Goal: Task Accomplishment & Management: Complete application form

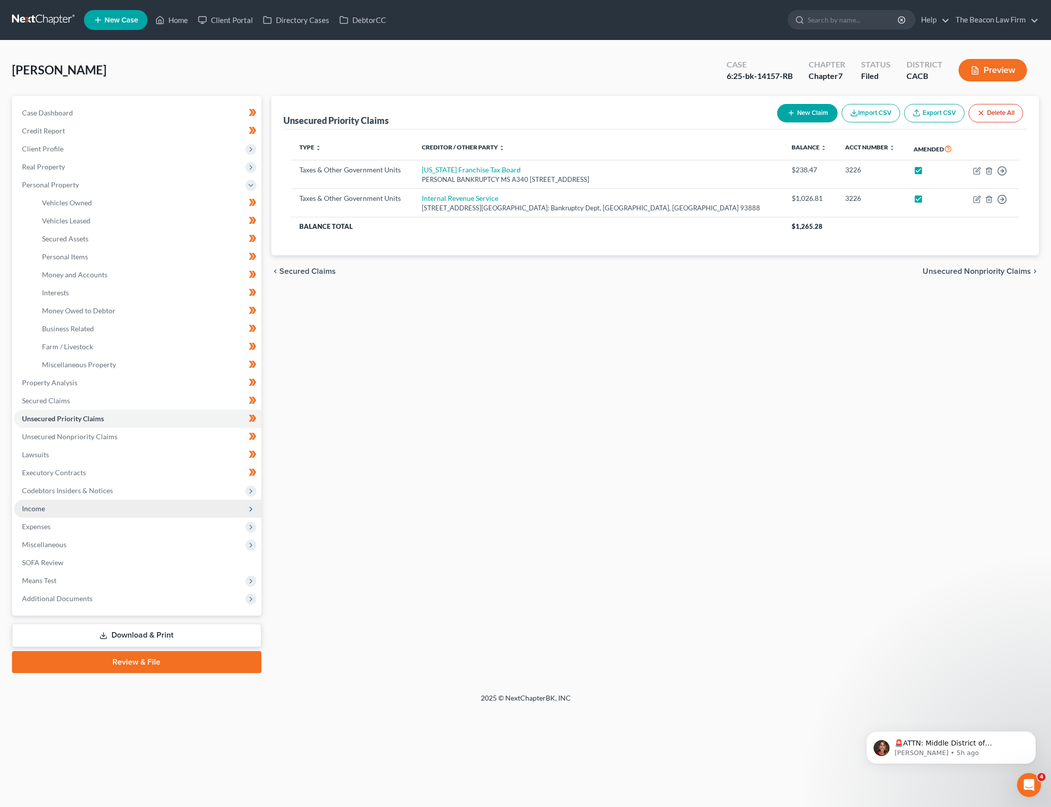
click at [125, 509] on span "Income" at bounding box center [137, 509] width 247 height 18
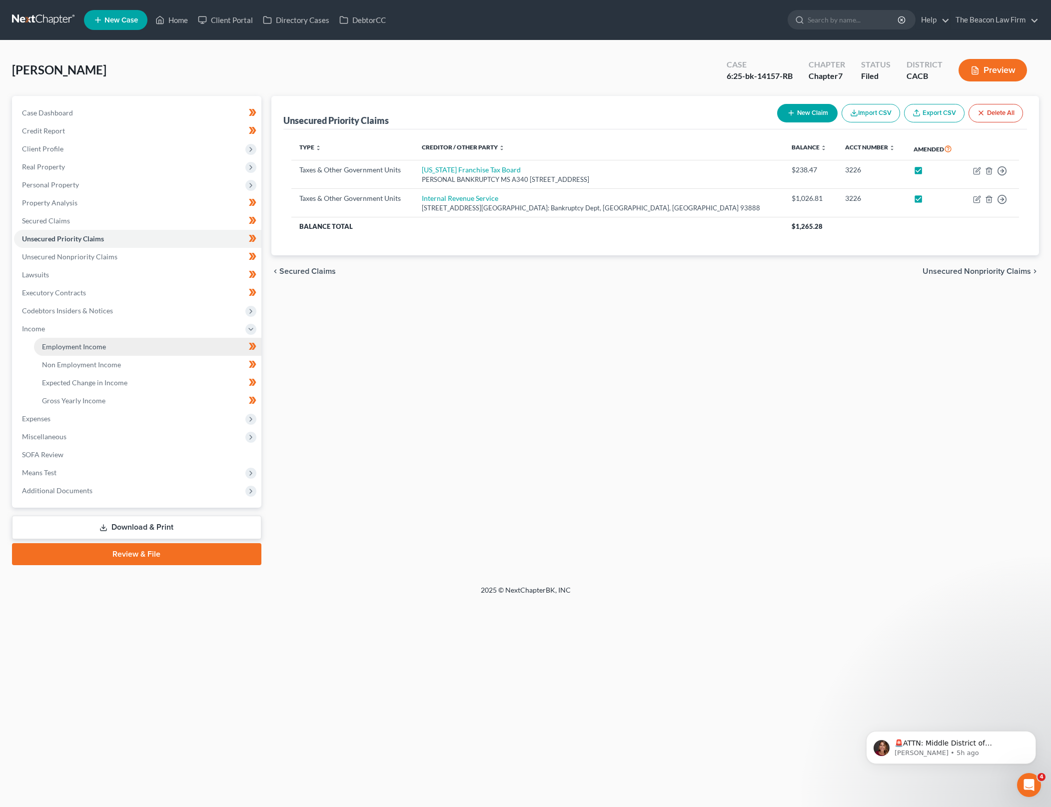
click at [153, 342] on link "Employment Income" at bounding box center [147, 347] width 227 height 18
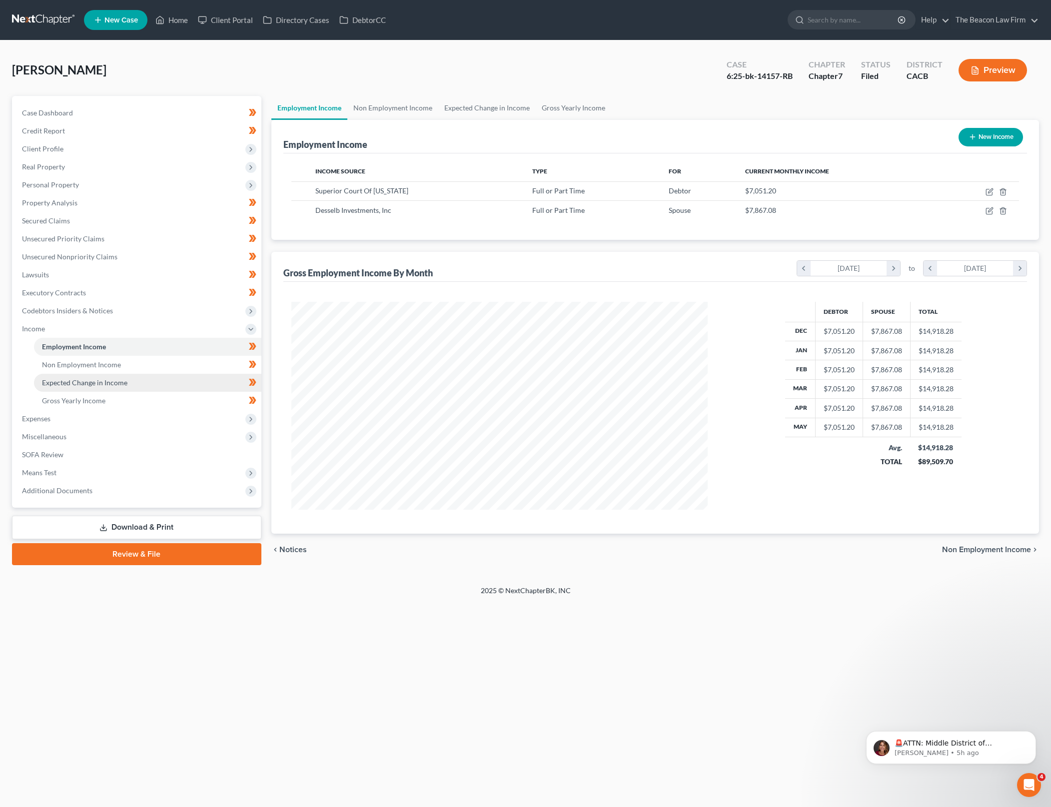
click at [161, 378] on link "Expected Change in Income" at bounding box center [147, 383] width 227 height 18
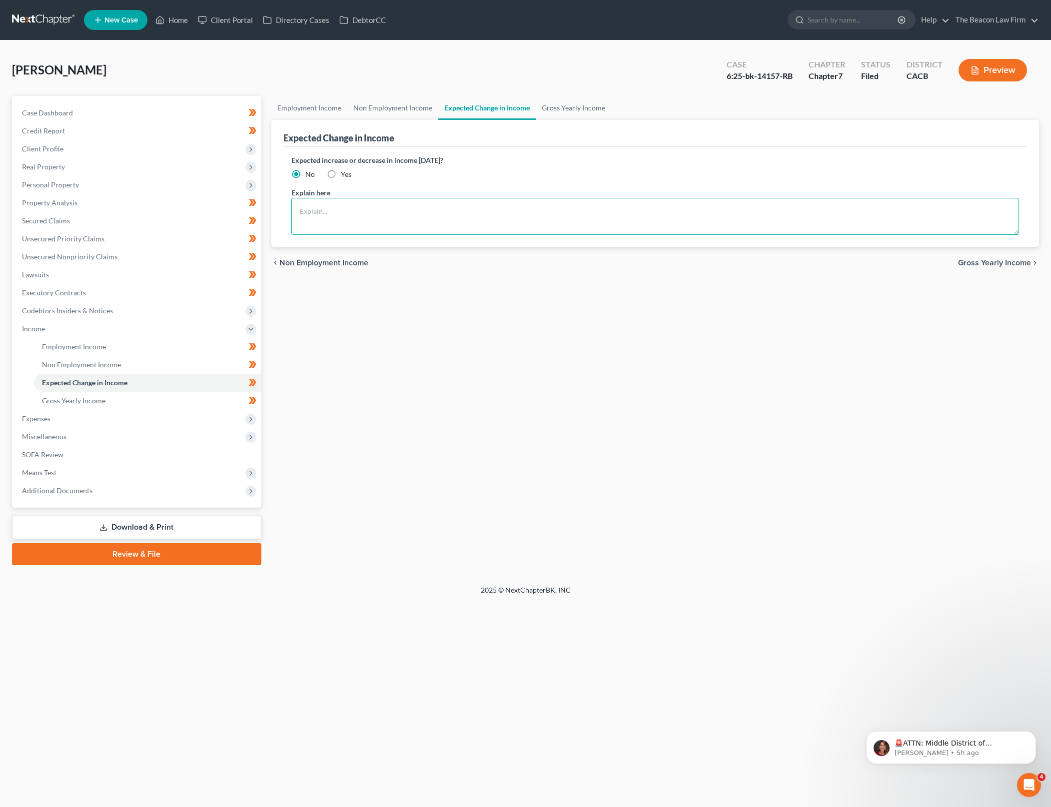
click at [426, 209] on textarea at bounding box center [655, 216] width 728 height 37
click at [425, 208] on textarea "Nonfiling domestic partner" at bounding box center [655, 216] width 728 height 37
type textarea "Nonfiling domestic partner was not taking proper tax deductions on paycheck so …"
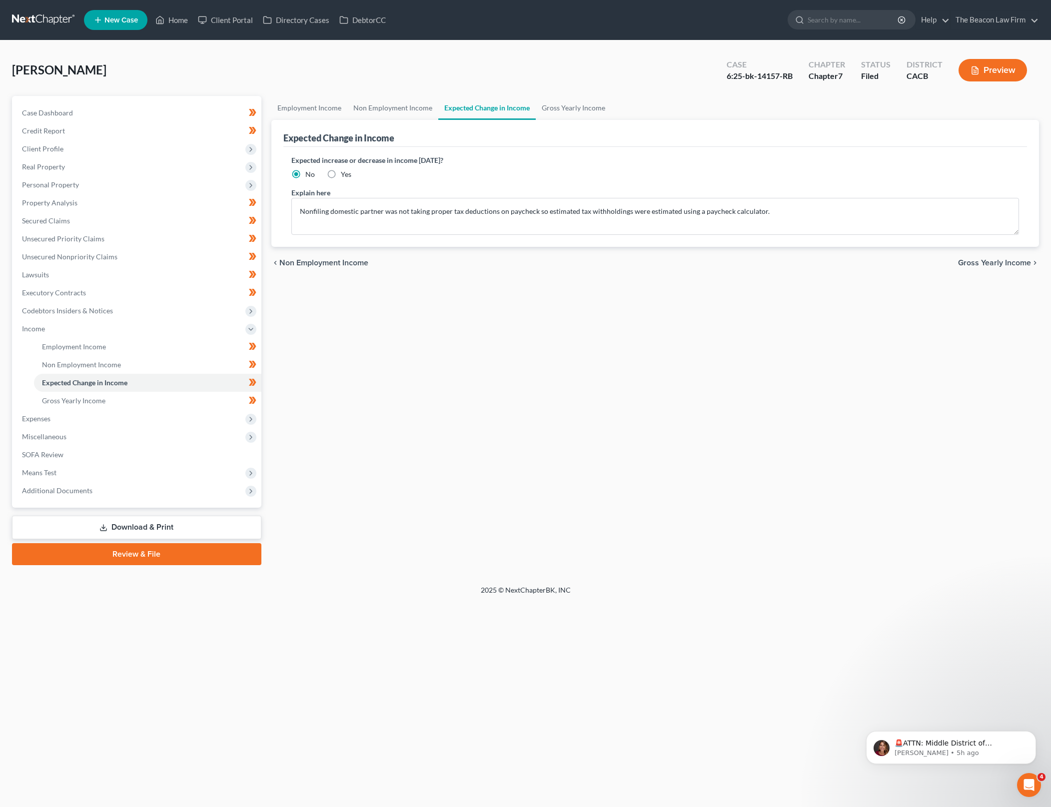
click at [521, 349] on div "Employment Income Non Employment Income Expected Change in Income Gross Yearly …" at bounding box center [654, 330] width 777 height 469
drag, startPoint x: 122, startPoint y: 338, endPoint x: 7, endPoint y: 355, distance: 116.7
click at [123, 338] on link "Employment Income" at bounding box center [147, 347] width 227 height 18
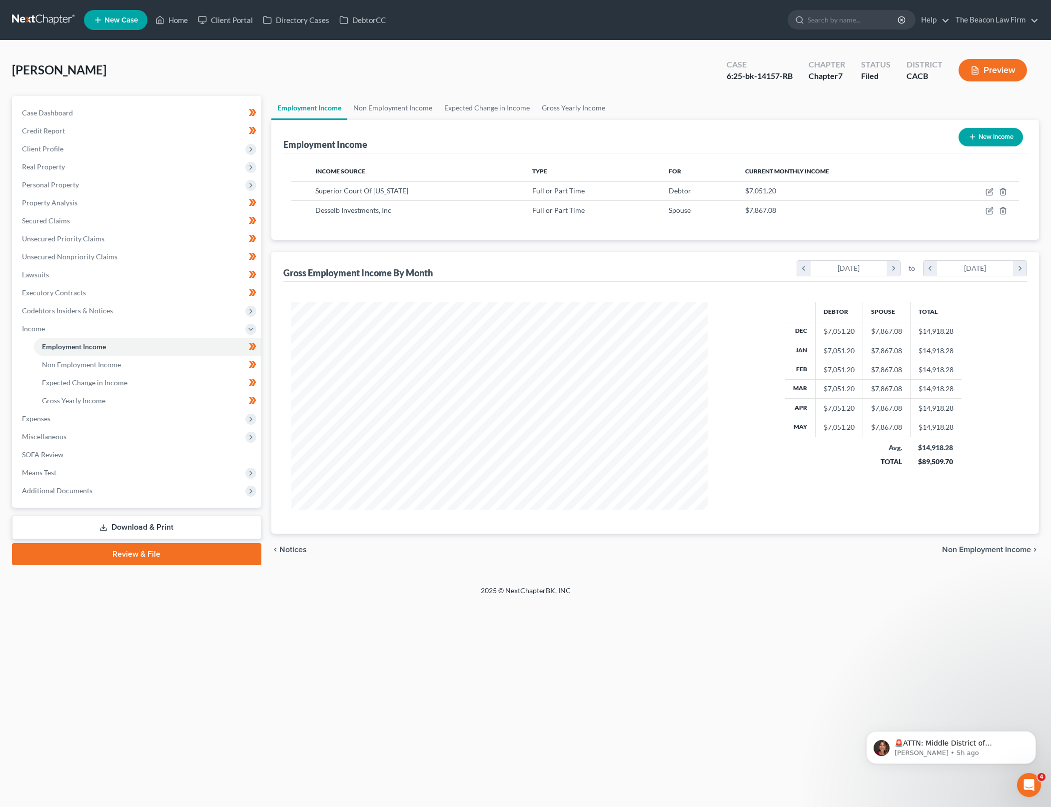
scroll to position [208, 436]
